Goal: Information Seeking & Learning: Learn about a topic

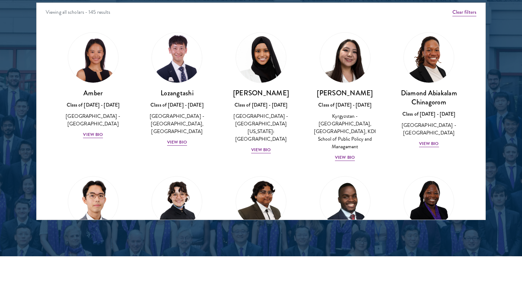
scroll to position [1, 0]
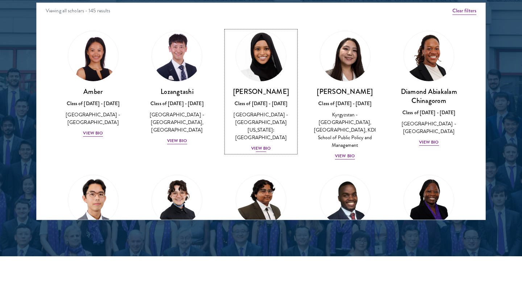
click at [261, 145] on div "View Bio" at bounding box center [261, 148] width 20 height 7
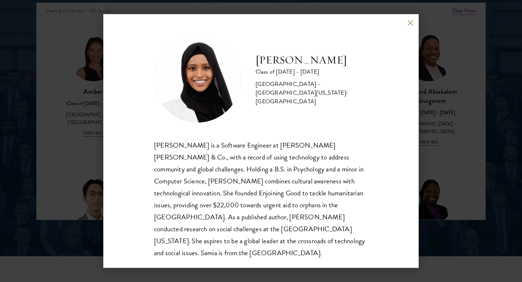
click at [439, 118] on div "[PERSON_NAME] Class of [DATE] - [DATE] [GEOGRAPHIC_DATA] - [GEOGRAPHIC_DATA][US…" at bounding box center [261, 141] width 522 height 282
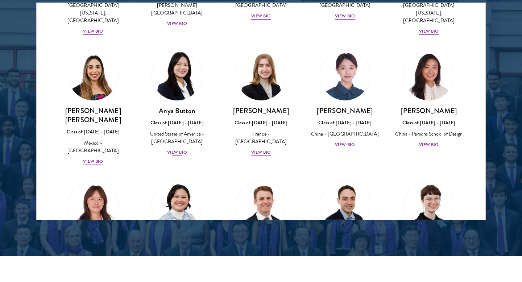
scroll to position [536, 0]
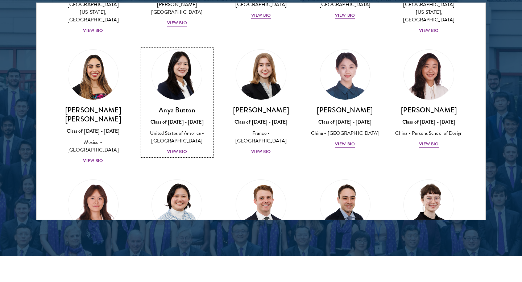
click at [173, 119] on div "Anya Button Class of [DATE] - [DATE] [GEOGRAPHIC_DATA] - [GEOGRAPHIC_DATA] View…" at bounding box center [178, 131] width 70 height 50
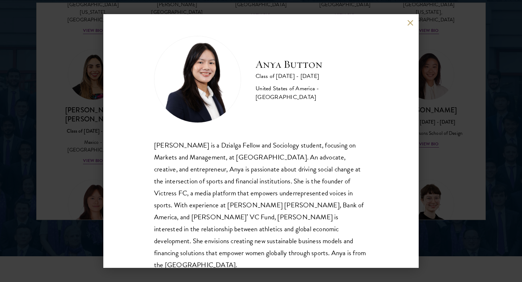
click at [431, 101] on div "Anya Button Class of [DATE] - [DATE] [GEOGRAPHIC_DATA] - [GEOGRAPHIC_DATA] [PER…" at bounding box center [261, 141] width 522 height 282
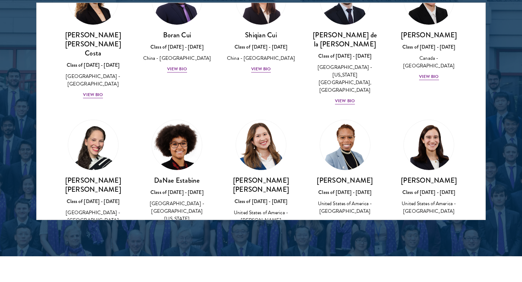
scroll to position [887, 0]
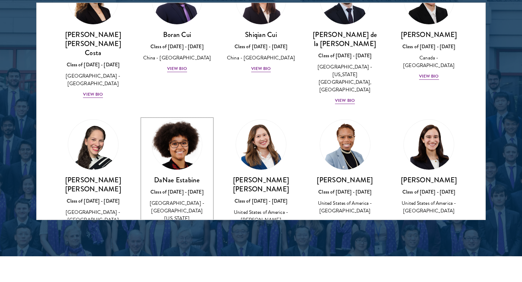
click at [184, 226] on div "View Bio" at bounding box center [177, 229] width 20 height 7
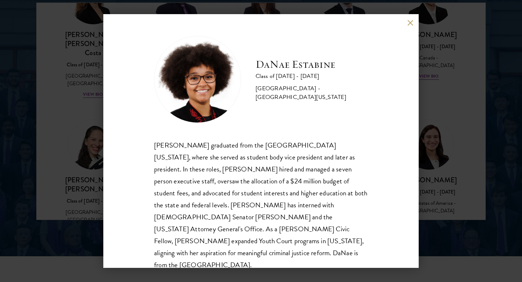
click at [184, 140] on div "[PERSON_NAME] graduated from the [GEOGRAPHIC_DATA][US_STATE], where she served …" at bounding box center [261, 205] width 214 height 132
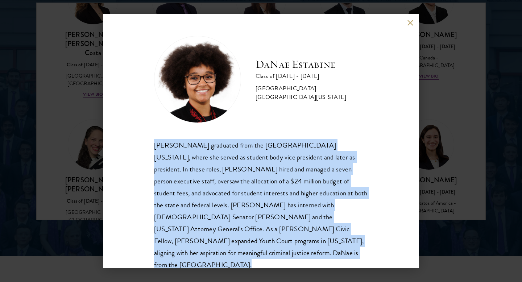
click at [184, 140] on div "[PERSON_NAME] graduated from the [GEOGRAPHIC_DATA][US_STATE], where she served …" at bounding box center [261, 205] width 214 height 132
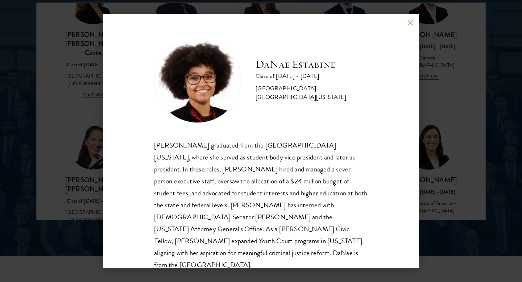
click at [76, 141] on div "[PERSON_NAME] Class of [DATE] - [DATE] [GEOGRAPHIC_DATA] - [GEOGRAPHIC_DATA][US…" at bounding box center [261, 141] width 522 height 282
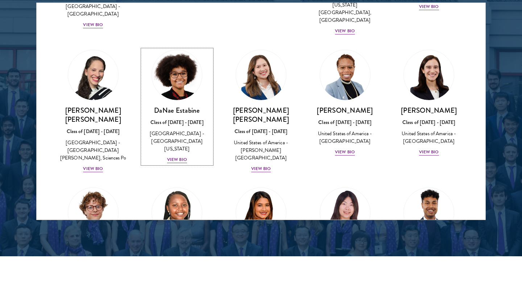
scroll to position [964, 0]
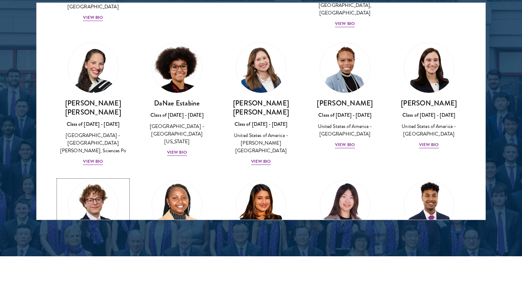
click at [102, 279] on div "View Bio" at bounding box center [93, 282] width 20 height 7
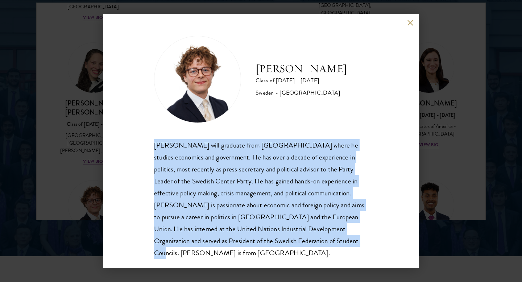
drag, startPoint x: 153, startPoint y: 144, endPoint x: 272, endPoint y: 247, distance: 156.9
click at [272, 247] on div "[PERSON_NAME] Class of [DATE] - [DATE] [GEOGRAPHIC_DATA] - [GEOGRAPHIC_DATA] [P…" at bounding box center [261, 141] width 316 height 254
copy div "[PERSON_NAME] will graduate from [GEOGRAPHIC_DATA] where he studies economics a…"
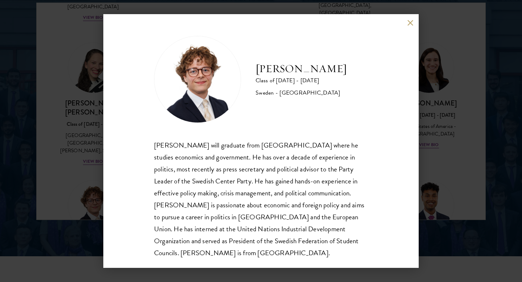
click at [86, 75] on div "[PERSON_NAME] Class of [DATE] - [DATE] [GEOGRAPHIC_DATA] - [GEOGRAPHIC_DATA] [P…" at bounding box center [261, 141] width 522 height 282
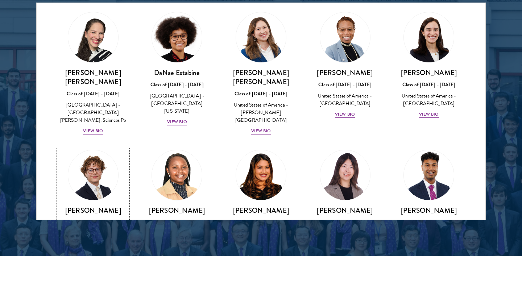
scroll to position [1077, 0]
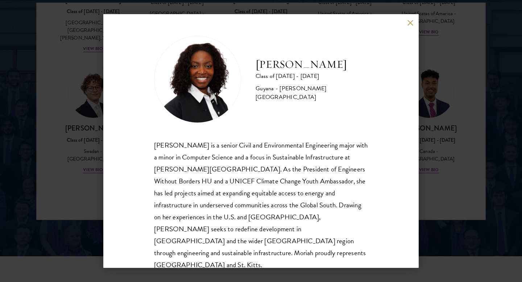
click at [62, 75] on div "[PERSON_NAME] Class of [DATE] - [DATE] [GEOGRAPHIC_DATA] - [PERSON_NAME][GEOGRA…" at bounding box center [261, 141] width 522 height 282
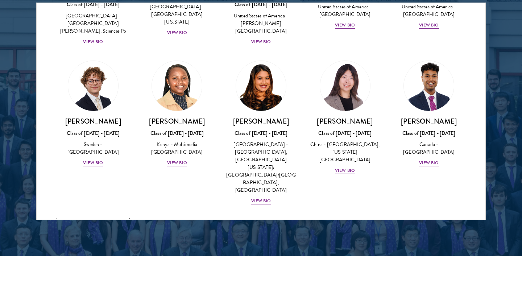
scroll to position [1090, 0]
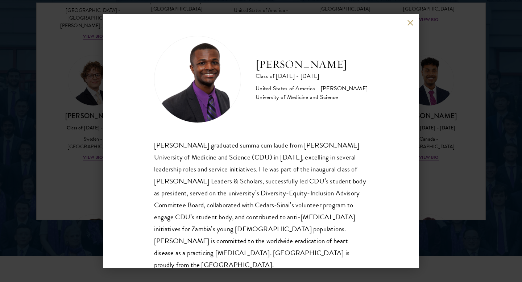
click at [67, 182] on div "[PERSON_NAME] Class of [DATE] - [DATE] [GEOGRAPHIC_DATA] - [PERSON_NAME] Univer…" at bounding box center [261, 141] width 522 height 282
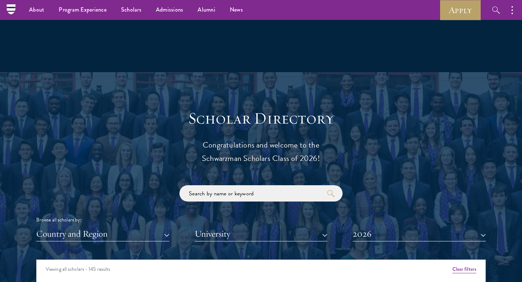
scroll to position [702, 0]
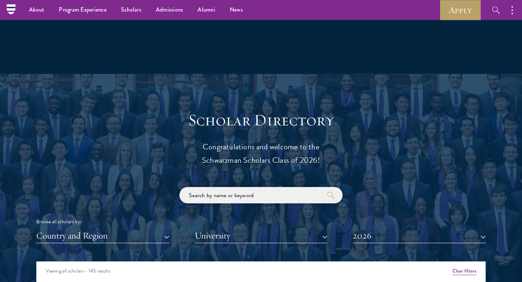
click at [269, 194] on input "search" at bounding box center [261, 195] width 163 height 16
click at [363, 237] on button "2026" at bounding box center [419, 236] width 133 height 15
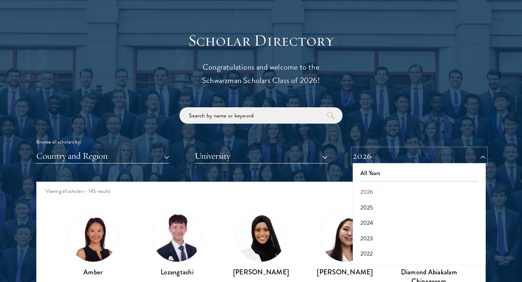
scroll to position [813, 0]
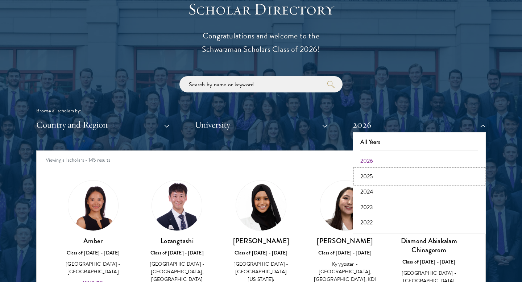
click at [376, 179] on button "2025" at bounding box center [419, 176] width 129 height 15
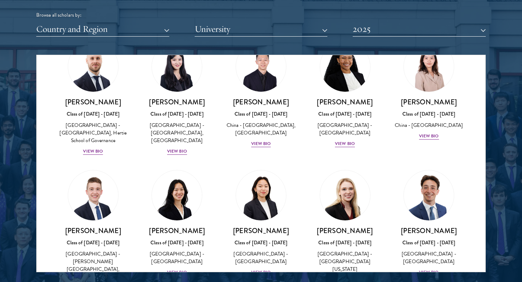
scroll to position [2274, 0]
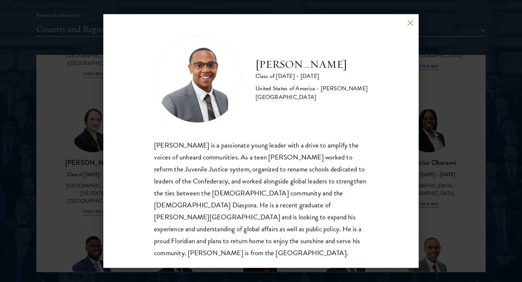
click at [63, 127] on div "[PERSON_NAME] Class of [DATE] - [DATE] [GEOGRAPHIC_DATA] - [PERSON_NAME][GEOGRA…" at bounding box center [261, 141] width 522 height 282
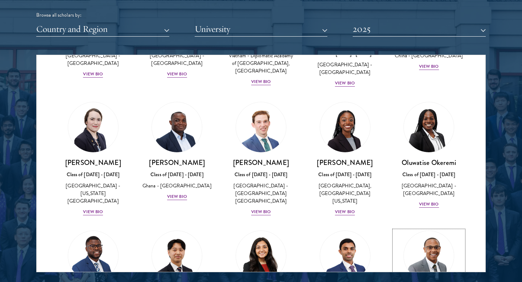
scroll to position [2484, 0]
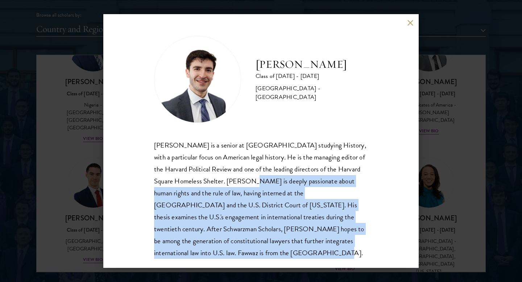
drag, startPoint x: 225, startPoint y: 180, endPoint x: 262, endPoint y: 249, distance: 78.2
click at [262, 249] on div "[PERSON_NAME] is a senior at [GEOGRAPHIC_DATA] studying History, with a particu…" at bounding box center [261, 199] width 214 height 120
copy div "[PERSON_NAME] is deeply passionate about human rights and the rule of law, havi…"
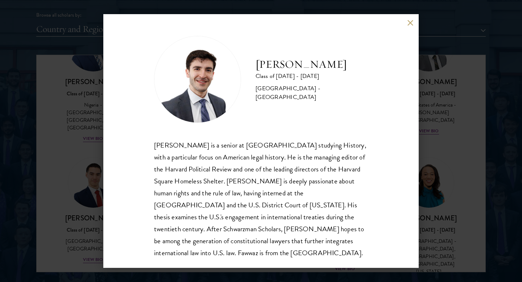
click at [102, 108] on div "[PERSON_NAME] Class of [DATE] - [DATE] [GEOGRAPHIC_DATA] - [GEOGRAPHIC_DATA] [P…" at bounding box center [261, 141] width 522 height 282
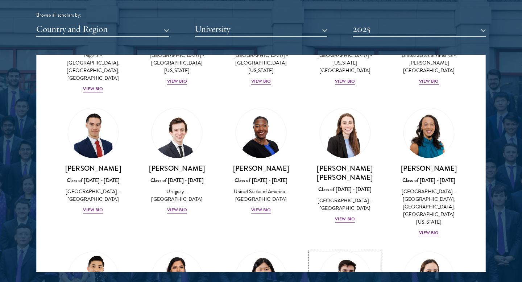
scroll to position [2584, 0]
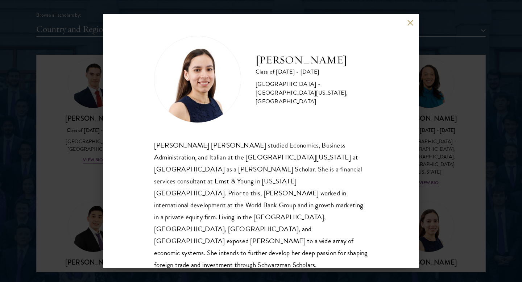
click at [460, 166] on div "[PERSON_NAME] Class of [DATE] - [DATE] [GEOGRAPHIC_DATA] - [GEOGRAPHIC_DATA][US…" at bounding box center [261, 141] width 522 height 282
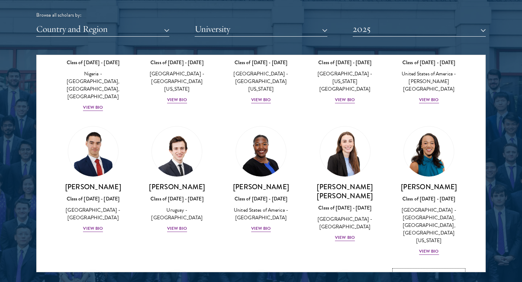
scroll to position [2515, 0]
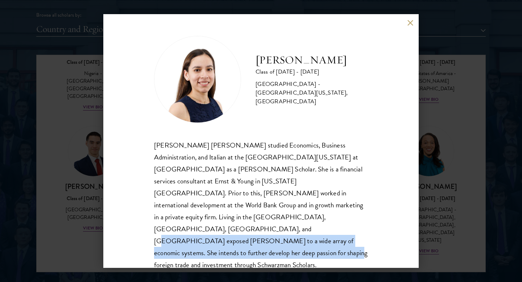
drag, startPoint x: 219, startPoint y: 218, endPoint x: 261, endPoint y: 246, distance: 50.2
click at [261, 246] on div "[PERSON_NAME] [PERSON_NAME] studied Economics, Business Administration, and Ita…" at bounding box center [261, 211] width 214 height 144
copy div "intends to further develop her deep passion for shaping foreign trade and inves…"
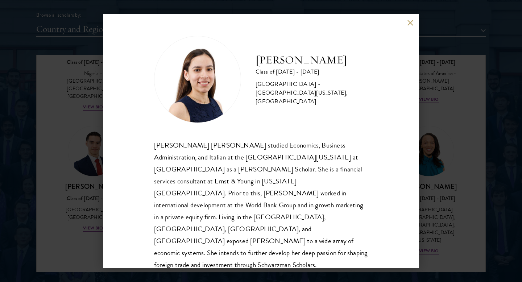
click at [75, 183] on div "[PERSON_NAME] Class of [DATE] - [DATE] [GEOGRAPHIC_DATA] - [GEOGRAPHIC_DATA][US…" at bounding box center [261, 141] width 522 height 282
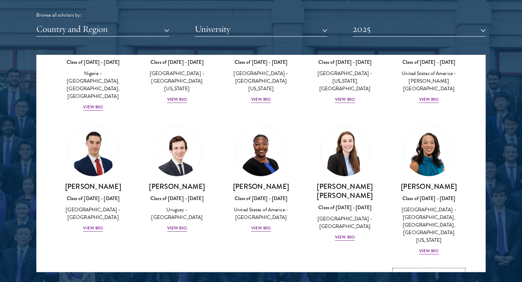
scroll to position [2501, 0]
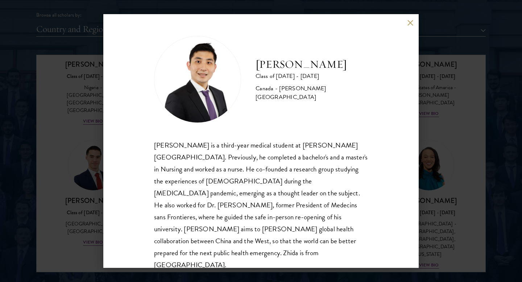
click at [98, 199] on div "[PERSON_NAME] Class of [DATE] - [DATE] [GEOGRAPHIC_DATA] - [PERSON_NAME][GEOGRA…" at bounding box center [261, 141] width 522 height 282
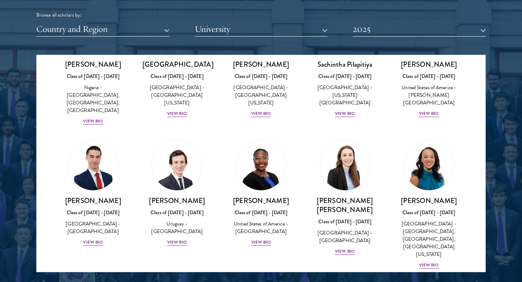
scroll to position [2497, 0]
